Goal: Task Accomplishment & Management: Complete application form

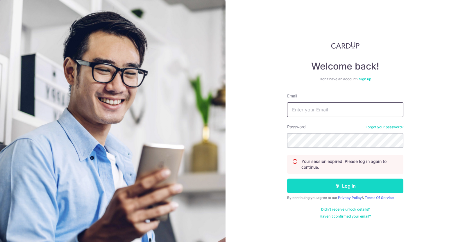
type input "[EMAIL_ADDRESS][DOMAIN_NAME]"
click at [338, 186] on icon "submit" at bounding box center [337, 185] width 5 height 5
